Goal: Task Accomplishment & Management: Use online tool/utility

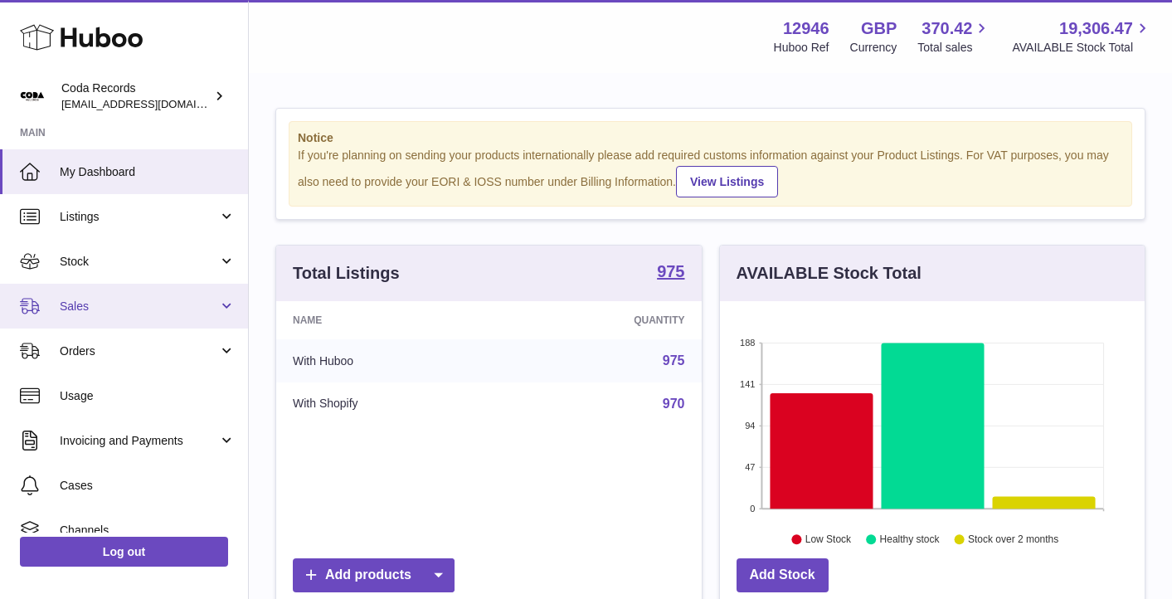
scroll to position [259, 425]
click at [173, 291] on link "Sales" at bounding box center [124, 306] width 248 height 45
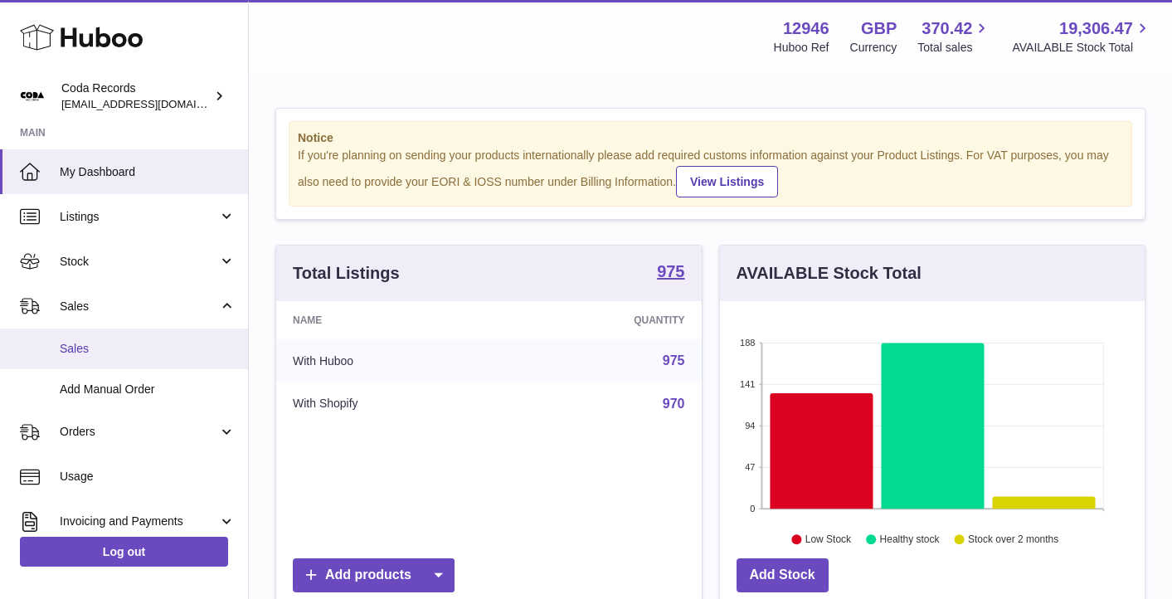
click at [165, 333] on link "Sales" at bounding box center [124, 349] width 248 height 41
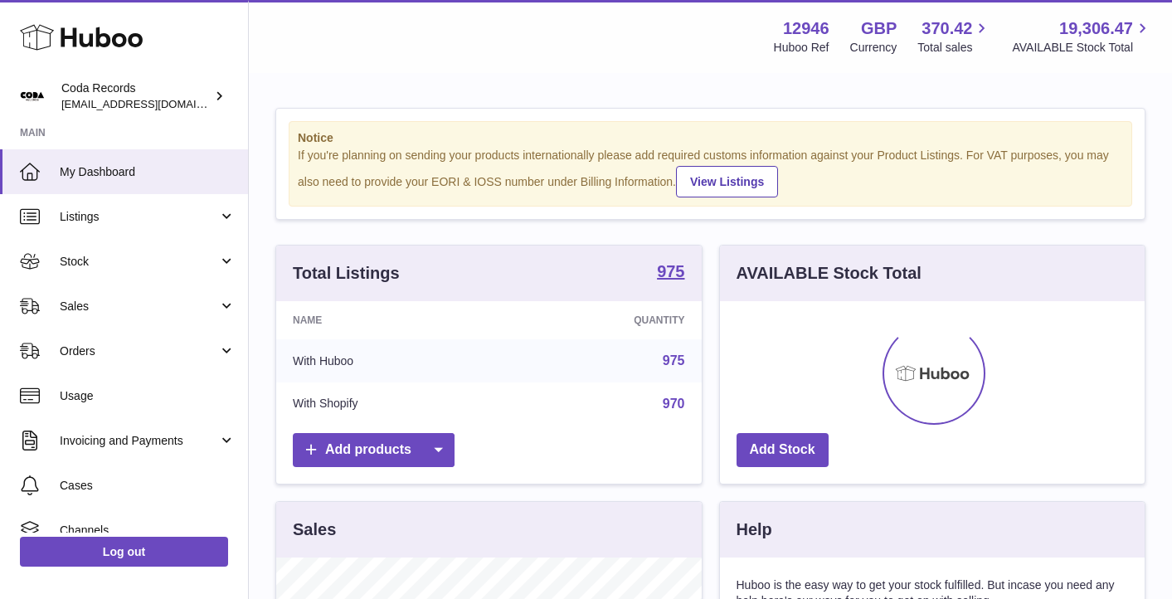
scroll to position [259, 425]
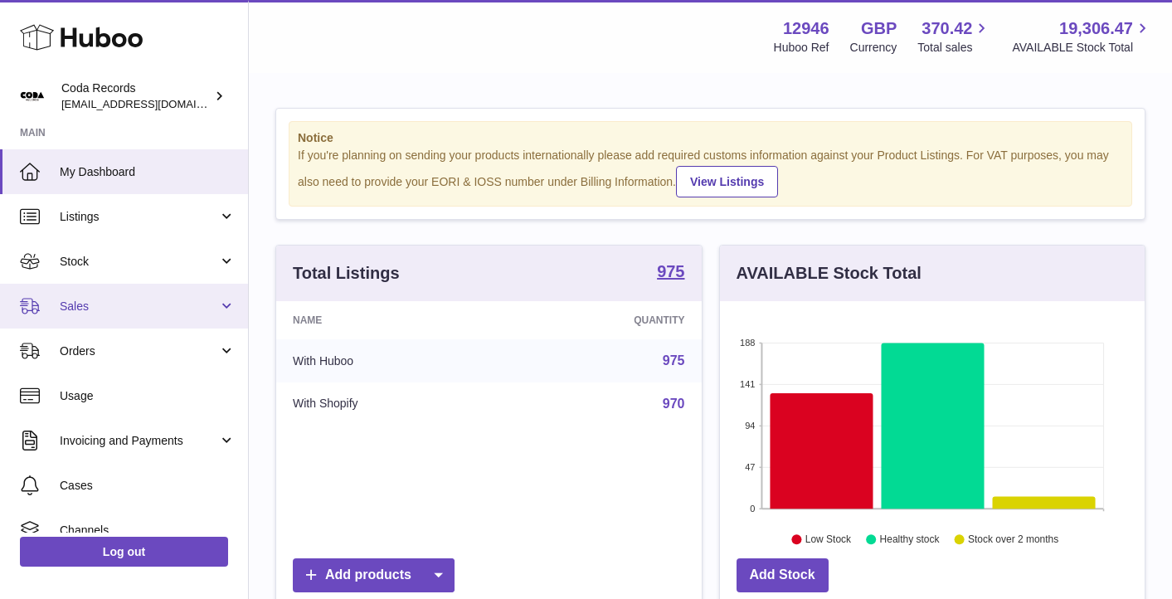
click at [90, 322] on link "Sales" at bounding box center [124, 306] width 248 height 45
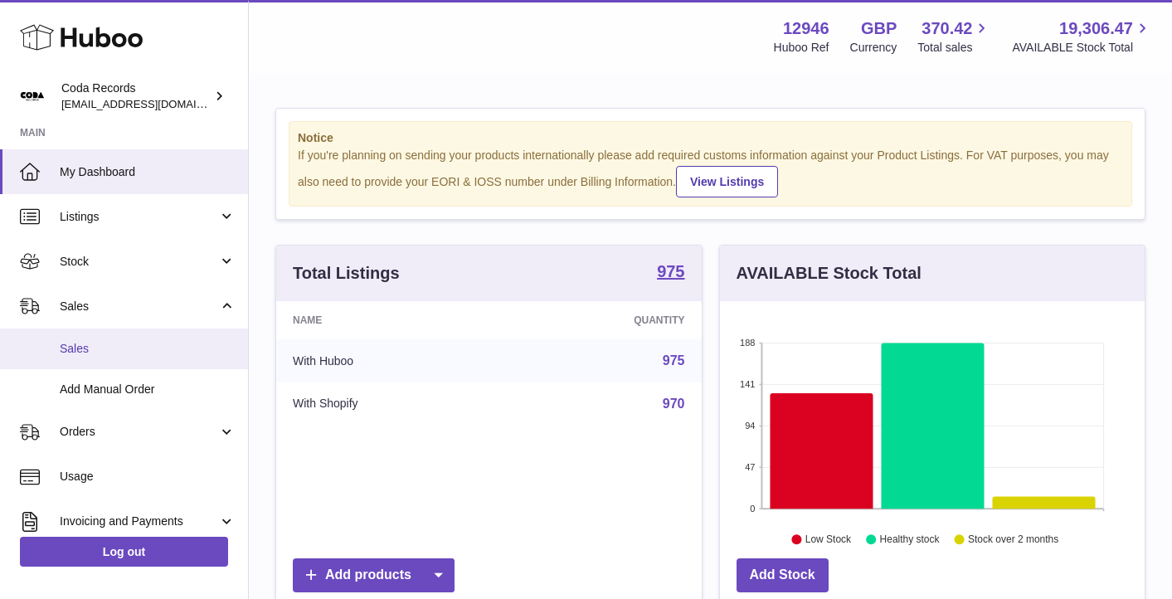
click at [103, 348] on span "Sales" at bounding box center [148, 349] width 176 height 16
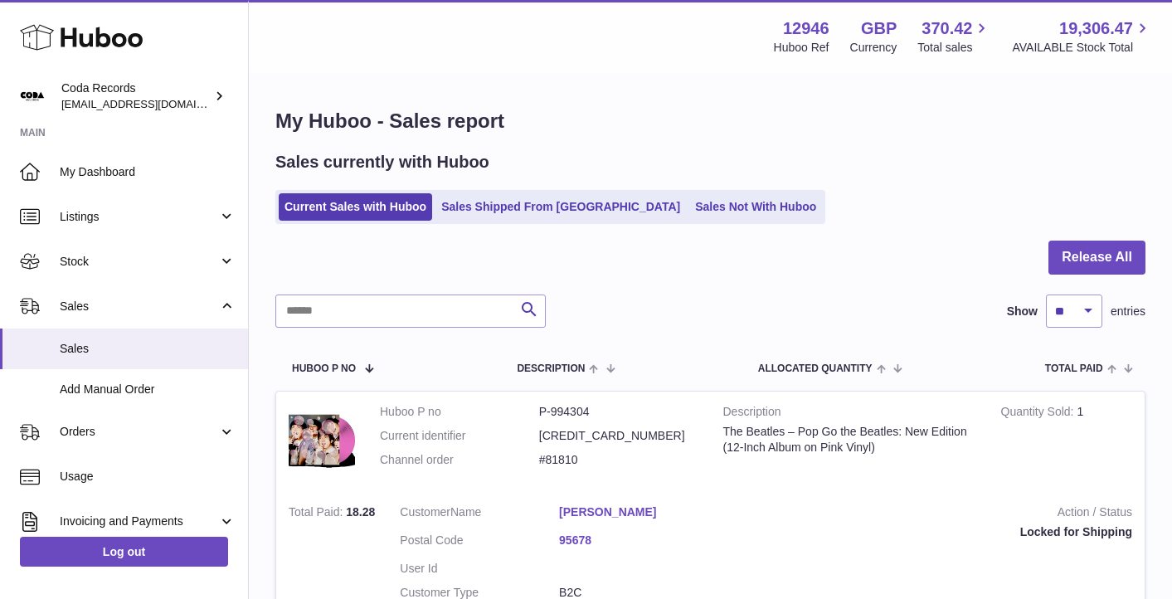
scroll to position [5, 0]
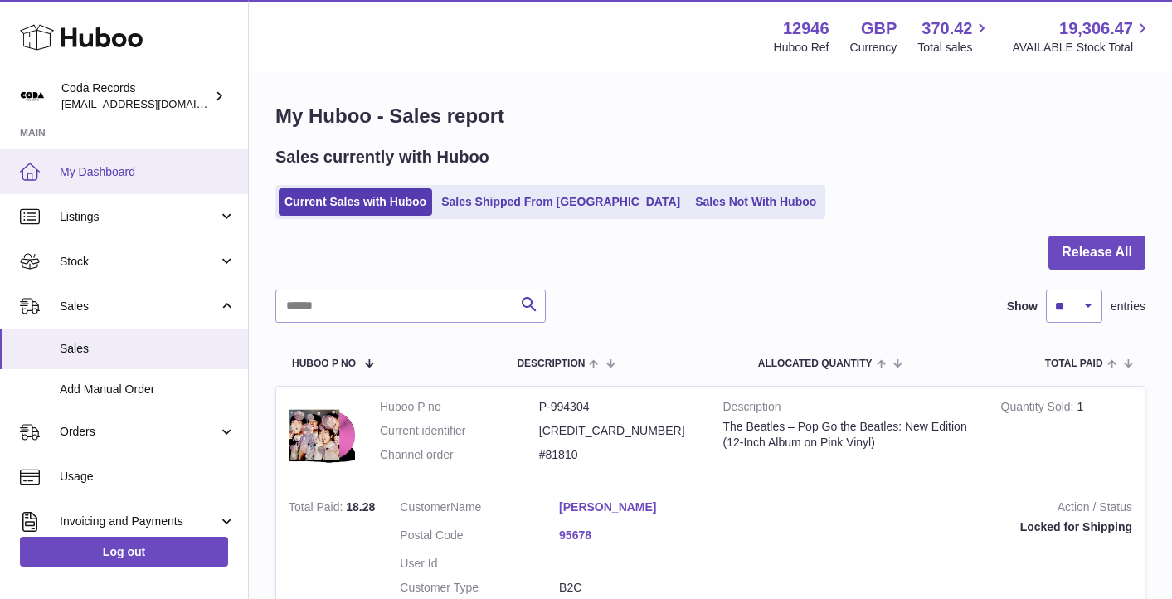
click at [128, 173] on span "My Dashboard" at bounding box center [148, 172] width 176 height 16
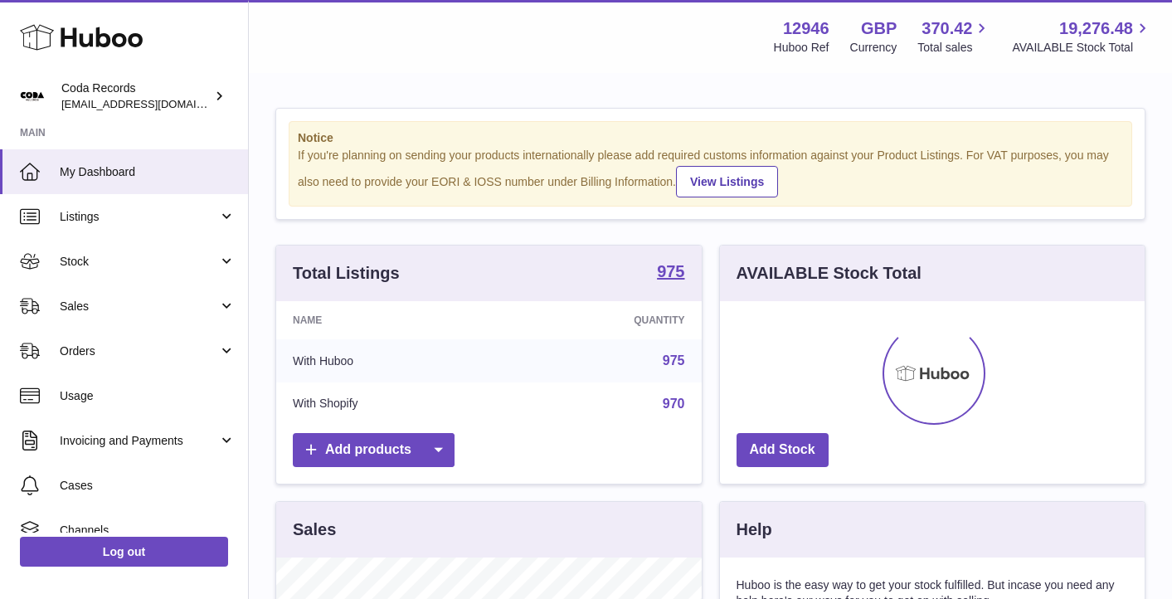
scroll to position [259, 425]
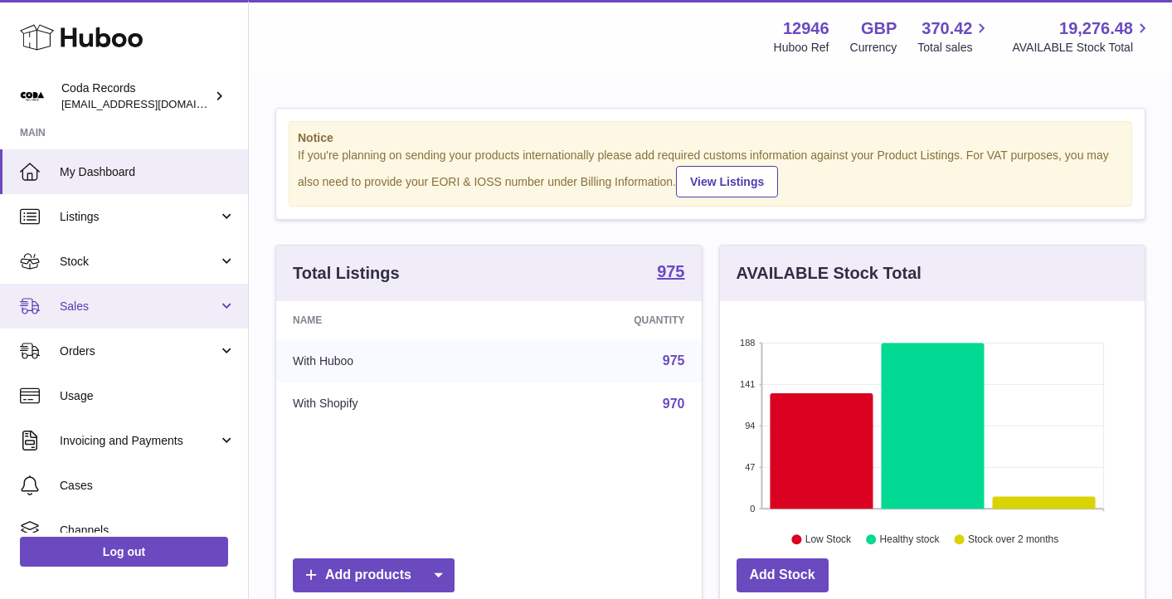
click at [156, 304] on span "Sales" at bounding box center [139, 307] width 158 height 16
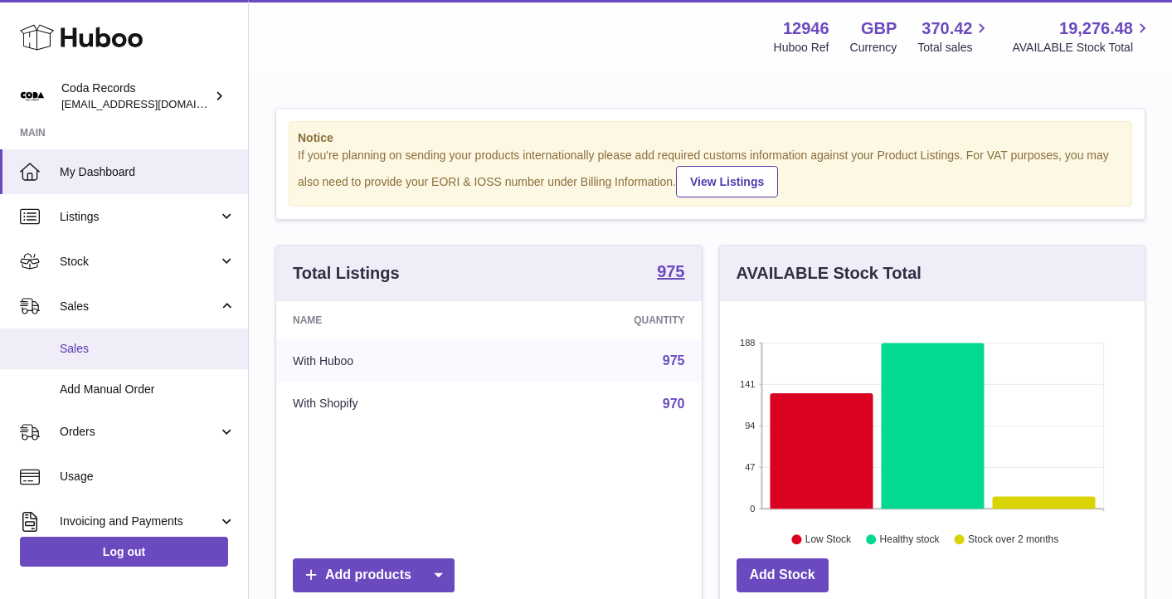
click at [159, 346] on span "Sales" at bounding box center [148, 349] width 176 height 16
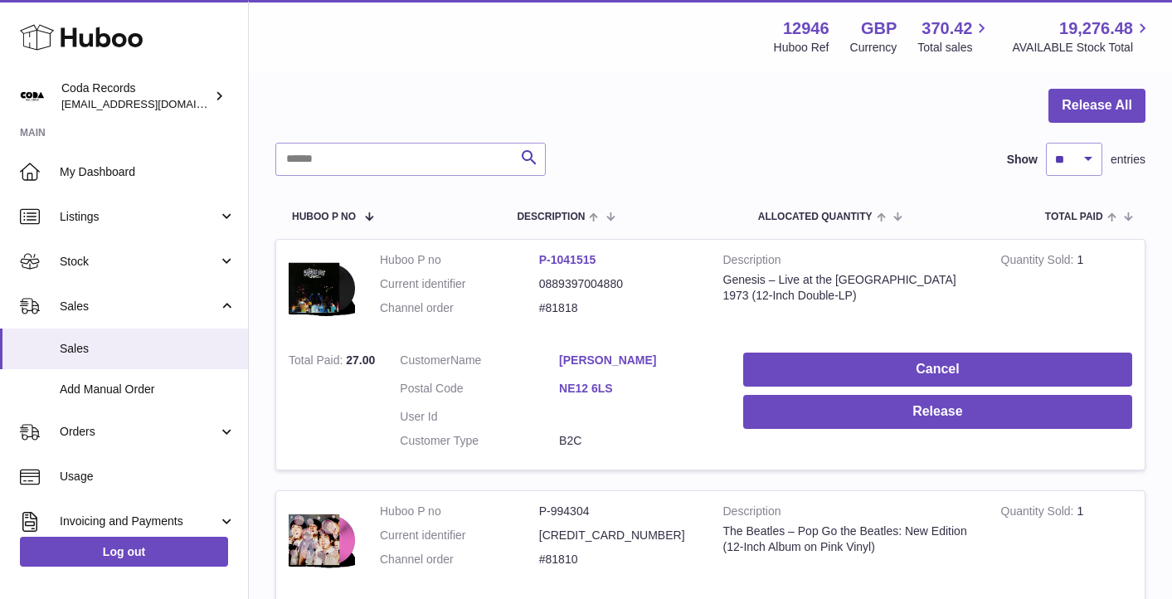
scroll to position [160, 0]
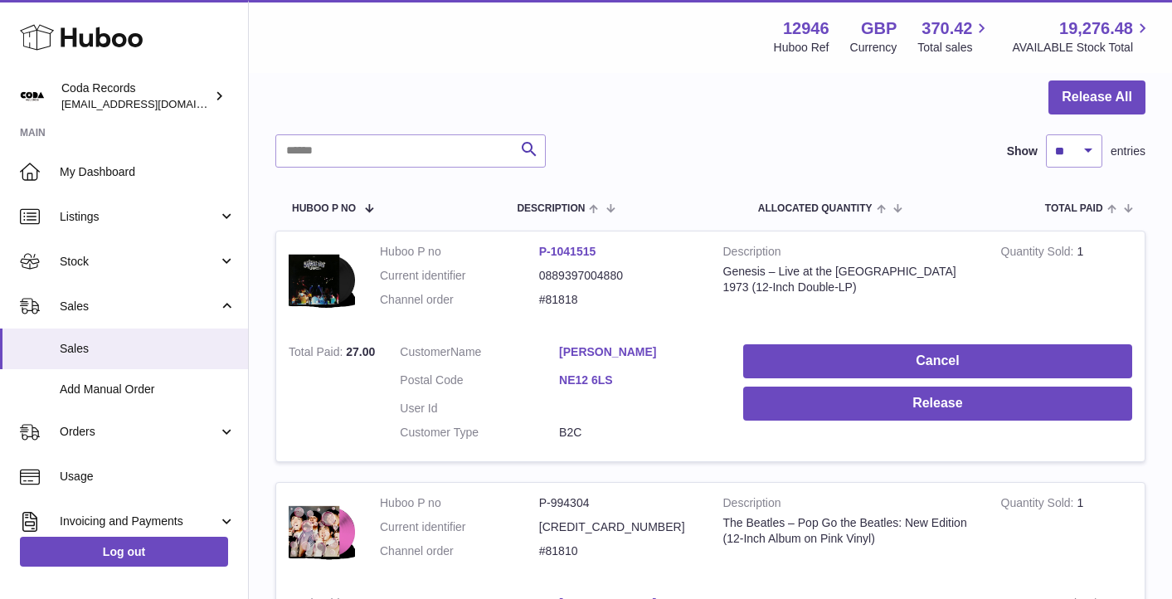
click at [612, 354] on link "[PERSON_NAME]" at bounding box center [638, 352] width 159 height 16
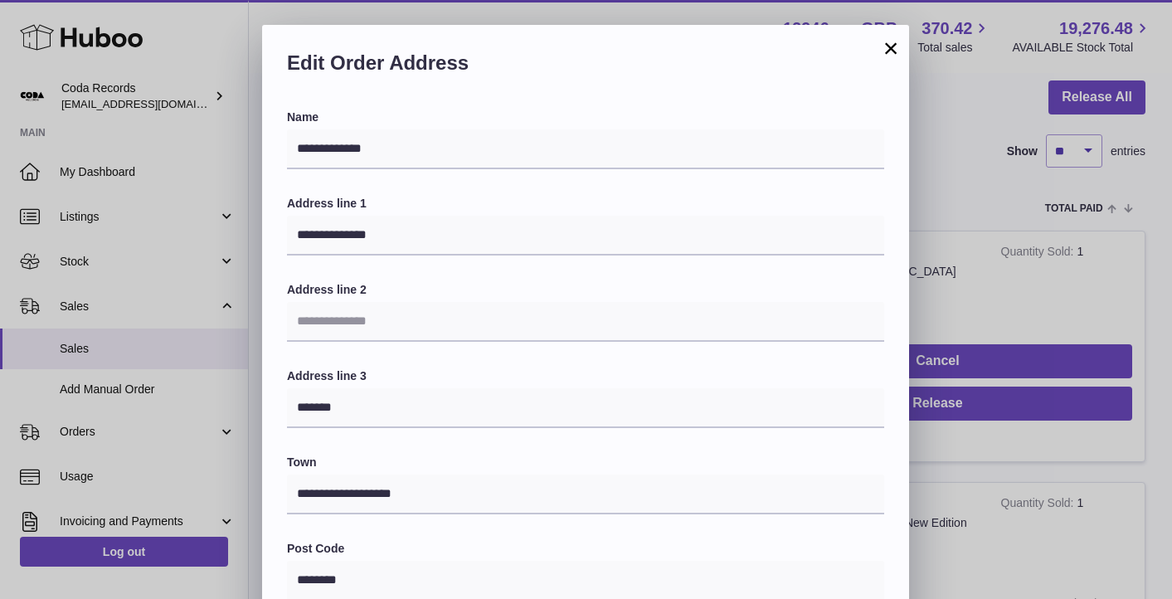
click at [978, 231] on div "**********" at bounding box center [586, 522] width 1172 height 995
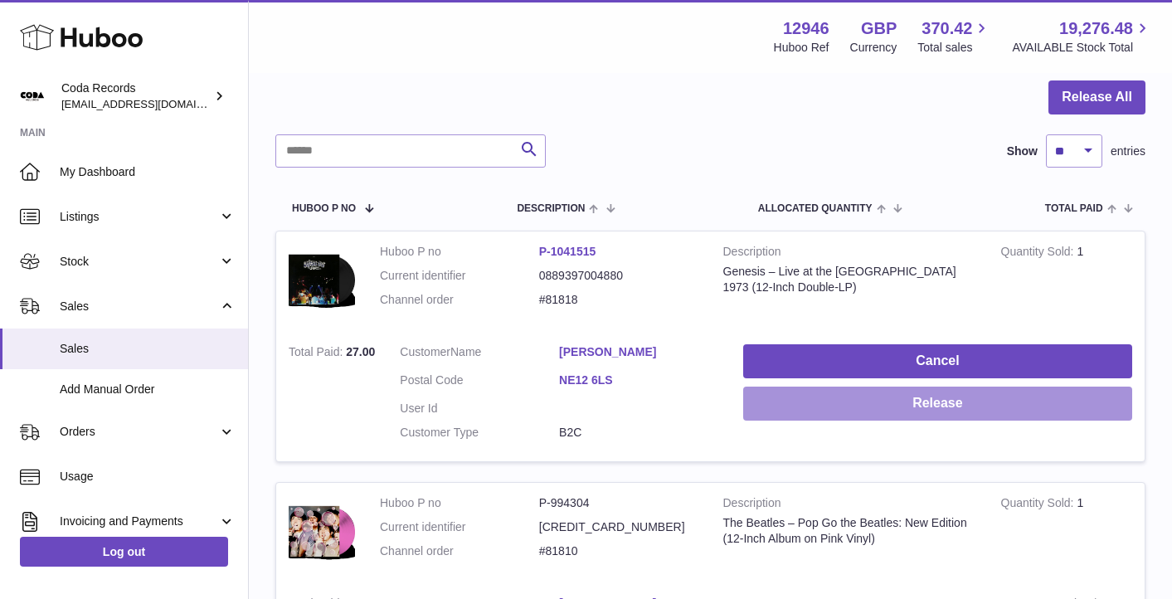
click at [932, 412] on button "Release" at bounding box center [937, 404] width 389 height 34
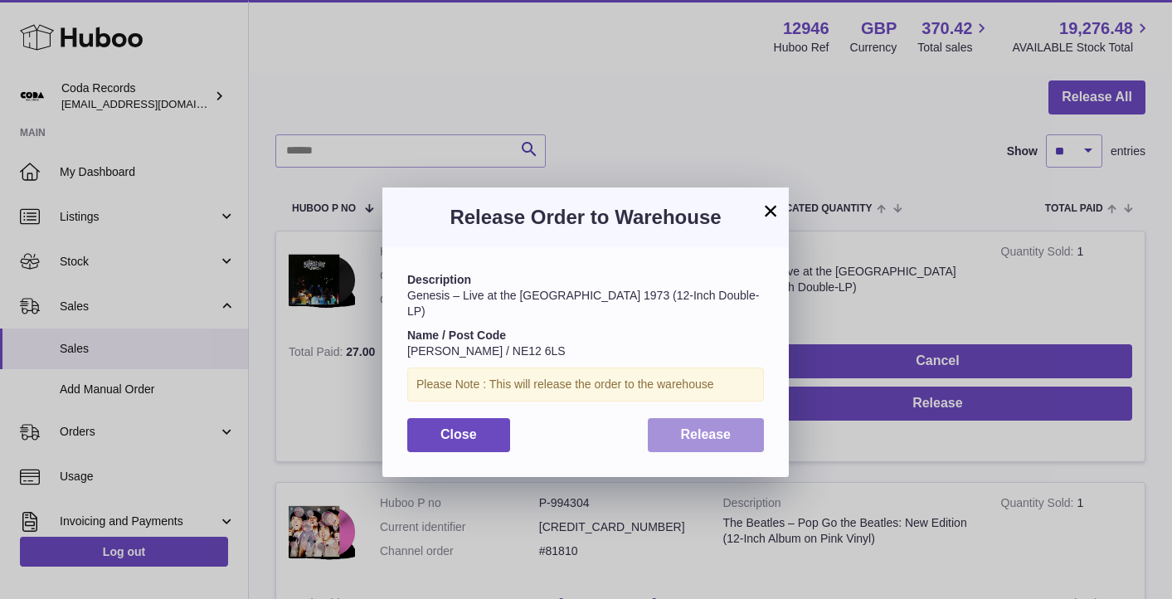
click at [713, 427] on span "Release" at bounding box center [706, 434] width 51 height 14
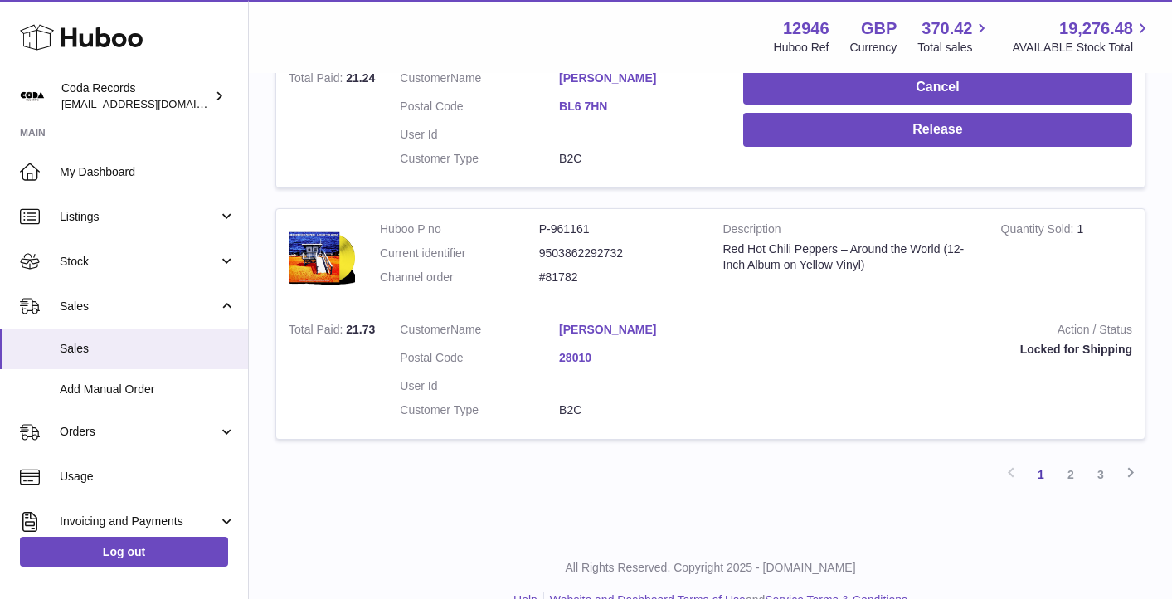
scroll to position [2480, 0]
